Goal: Check status

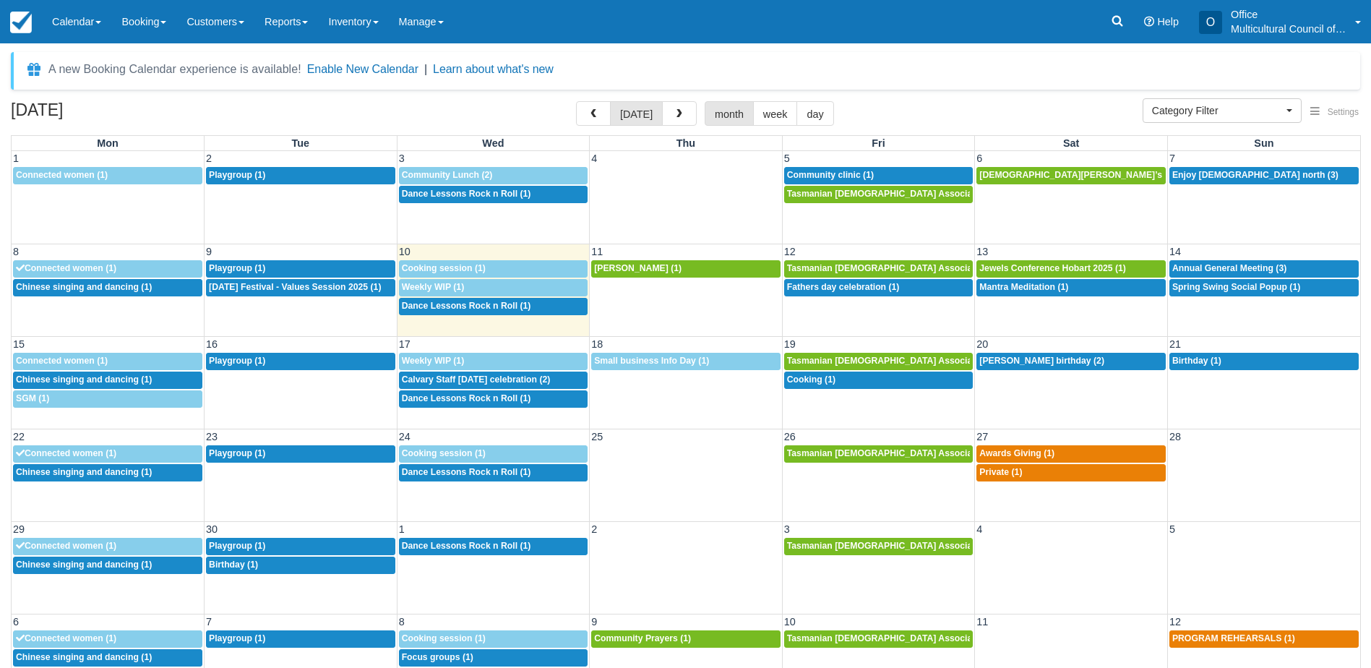
select select
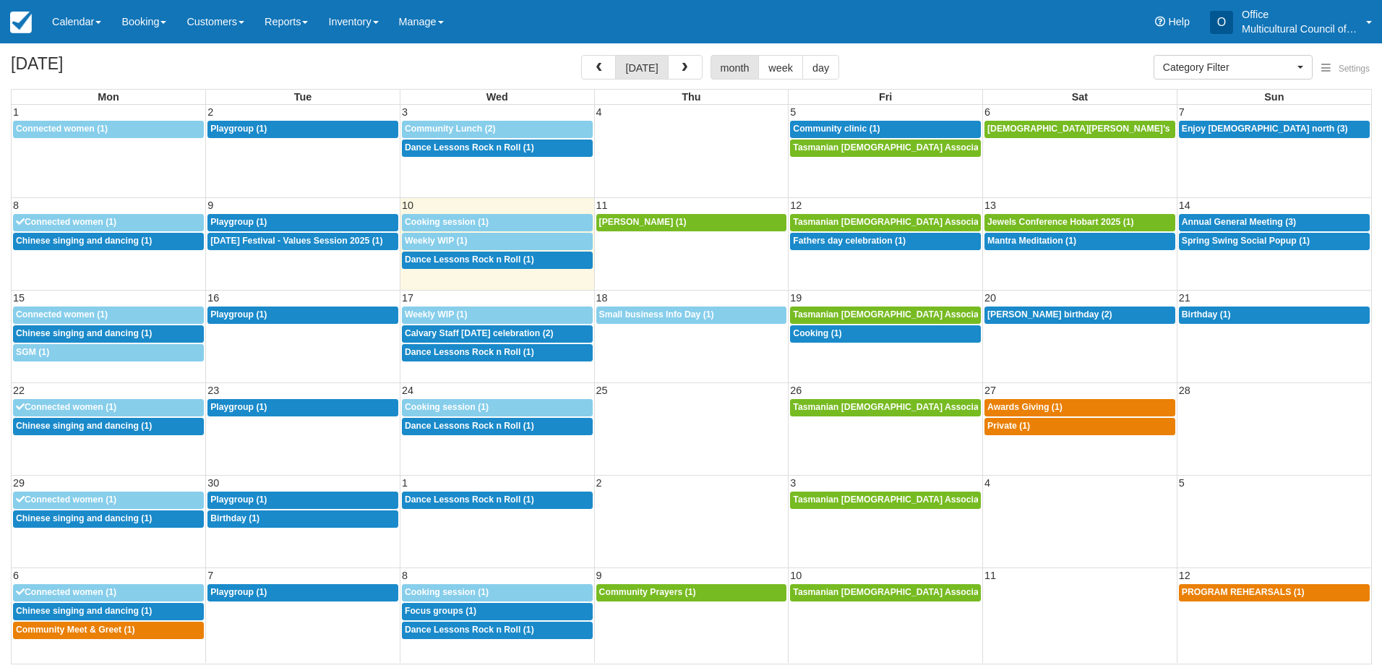
select select
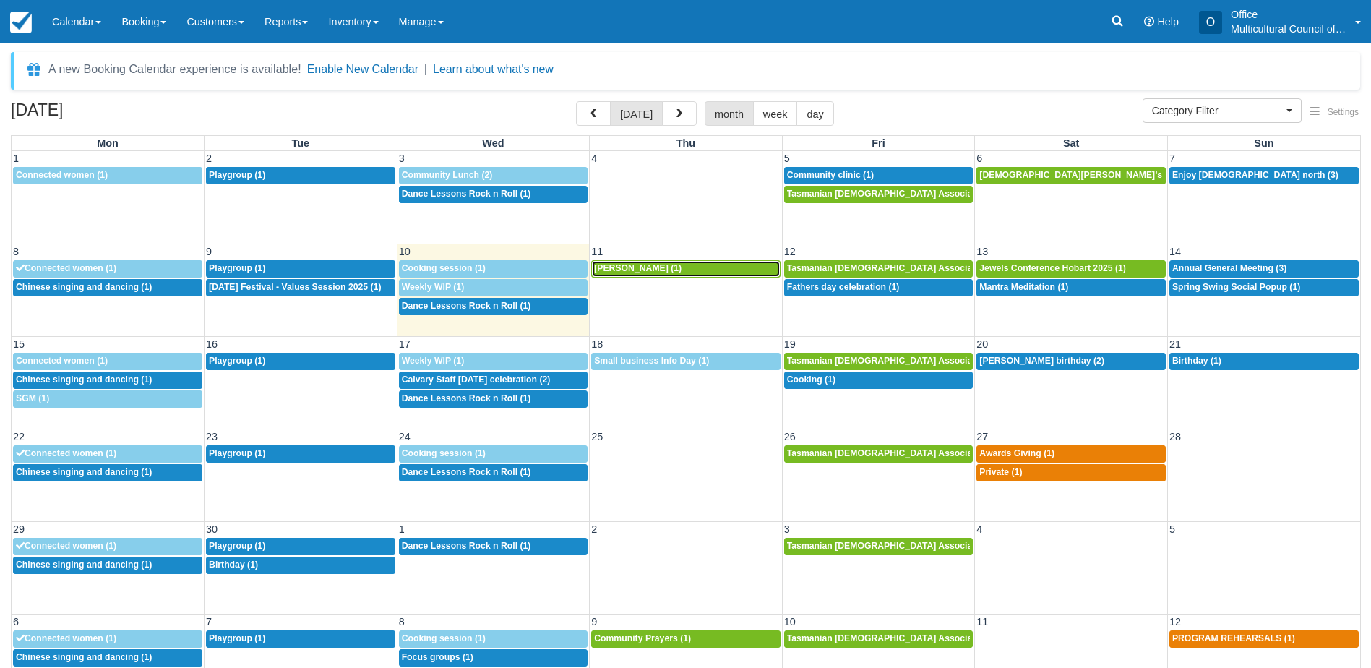
click at [644, 272] on span "Audrey Bui (1)" at bounding box center [637, 268] width 87 height 10
select select
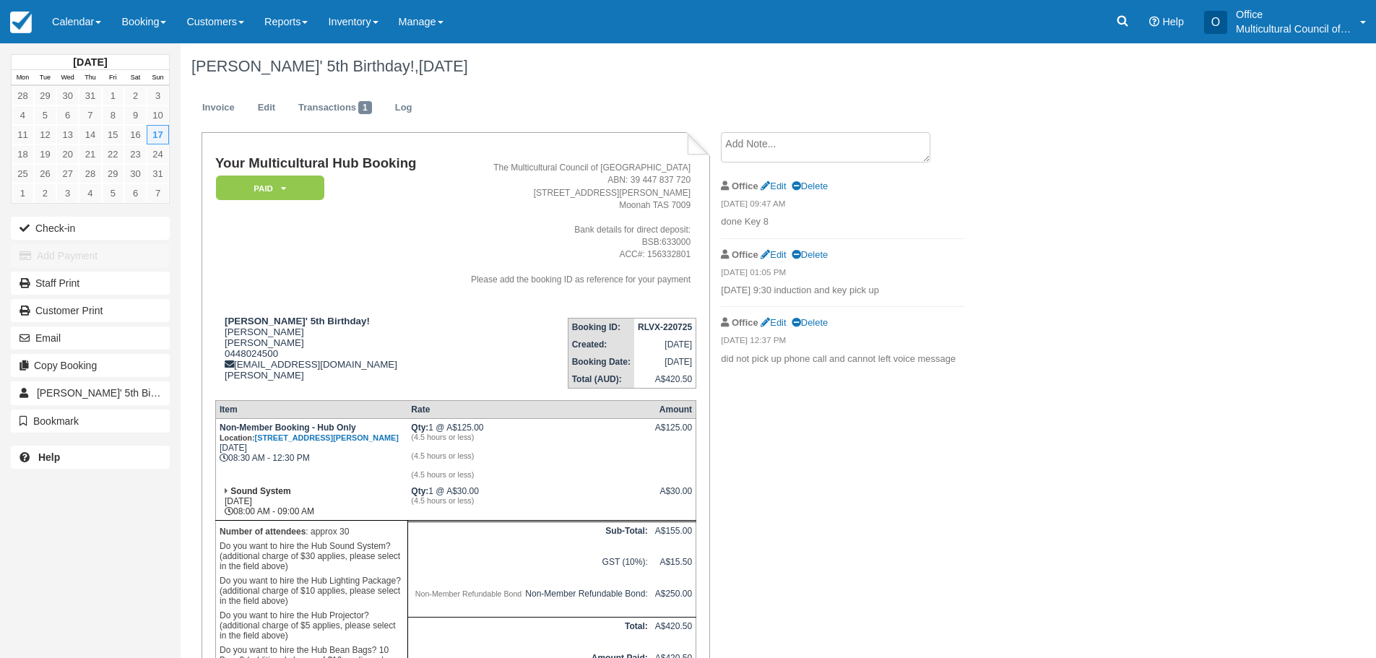
scroll to position [132, 0]
